Goal: Check status: Check status

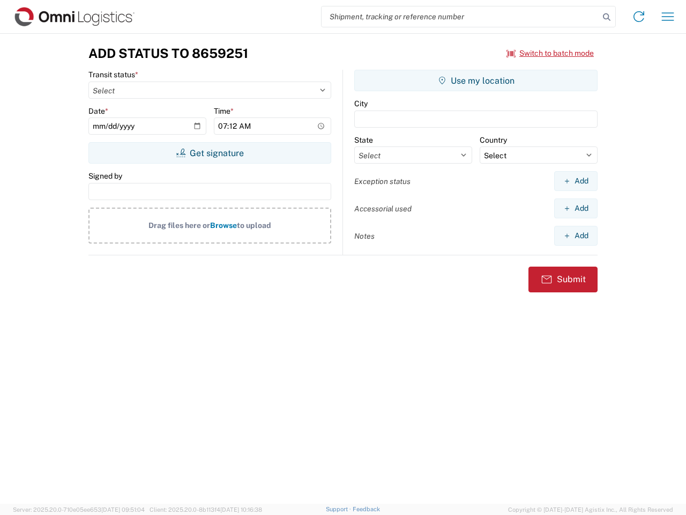
click at [461, 17] on input "search" at bounding box center [461, 16] width 278 height 20
click at [607, 17] on icon at bounding box center [606, 17] width 15 height 15
click at [639, 17] on icon at bounding box center [639, 16] width 17 height 17
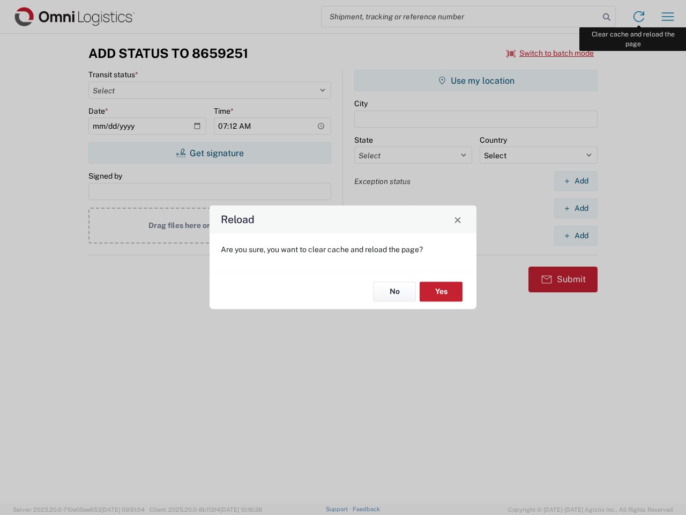
click at [668, 17] on div "Reload Are you sure, you want to clear cache and reload the page? No Yes" at bounding box center [343, 257] width 686 height 515
click at [551, 53] on div "Reload Are you sure, you want to clear cache and reload the page? No Yes" at bounding box center [343, 257] width 686 height 515
click at [210, 153] on div "Reload Are you sure, you want to clear cache and reload the page? No Yes" at bounding box center [343, 257] width 686 height 515
click at [476, 80] on div "Reload Are you sure, you want to clear cache and reload the page? No Yes" at bounding box center [343, 257] width 686 height 515
click at [576, 181] on div "Reload Are you sure, you want to clear cache and reload the page? No Yes" at bounding box center [343, 257] width 686 height 515
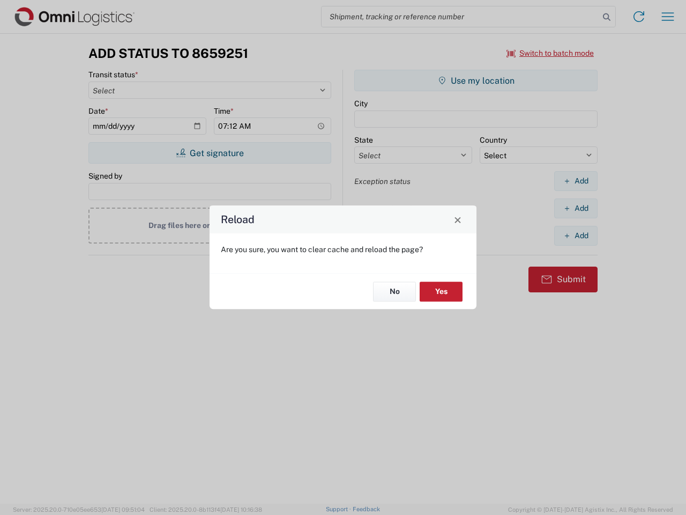
click at [576, 208] on div "Reload Are you sure, you want to clear cache and reload the page? No Yes" at bounding box center [343, 257] width 686 height 515
click at [576, 235] on div "Reload Are you sure, you want to clear cache and reload the page? No Yes" at bounding box center [343, 257] width 686 height 515
